Goal: Contribute content: Contribute content

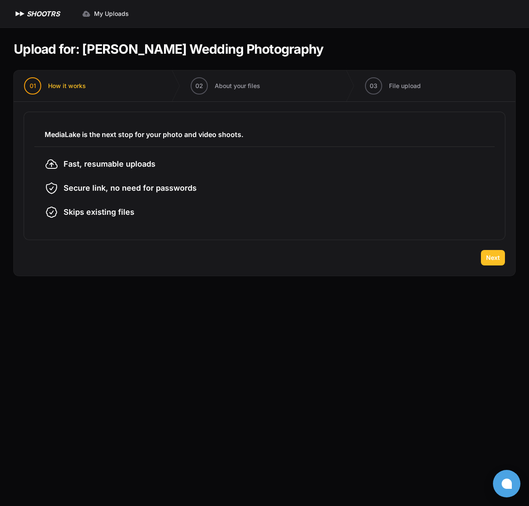
click at [497, 256] on span "Next" at bounding box center [493, 257] width 14 height 9
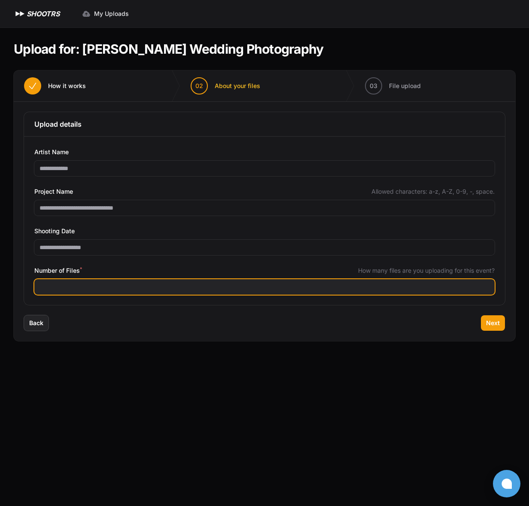
click at [192, 292] on input "Number of Files *" at bounding box center [264, 286] width 460 height 15
type input "****"
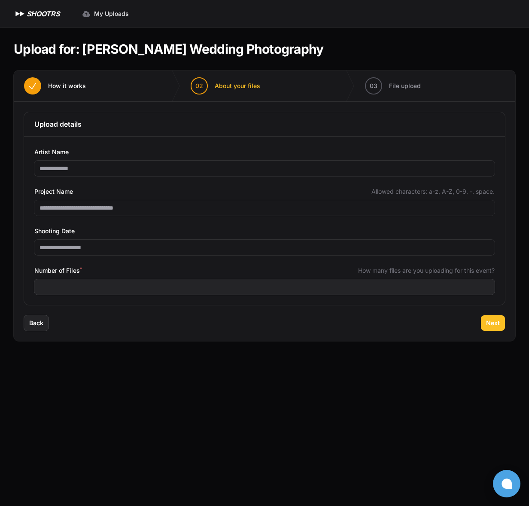
click at [487, 318] on button "Next" at bounding box center [493, 322] width 24 height 15
